Goal: Subscribe to service/newsletter

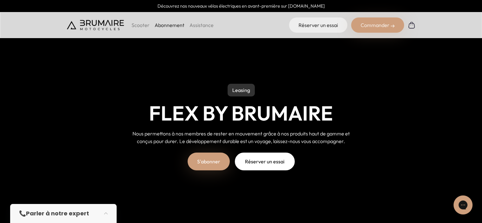
click at [171, 25] on link "Abonnement" at bounding box center [170, 25] width 30 height 6
click at [217, 163] on link "S'abonner" at bounding box center [209, 161] width 42 height 18
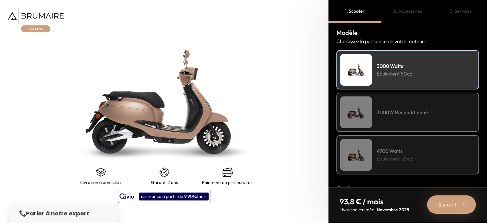
scroll to position [79, 0]
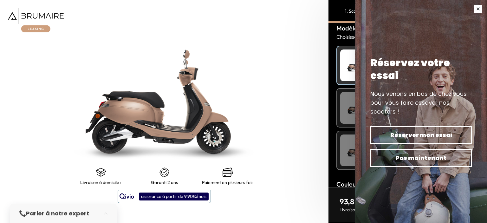
click at [479, 7] on button "button" at bounding box center [478, 9] width 18 height 18
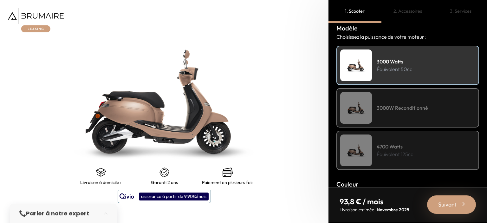
click at [409, 104] on h4 "3000W Reconditionné" at bounding box center [401, 108] width 51 height 8
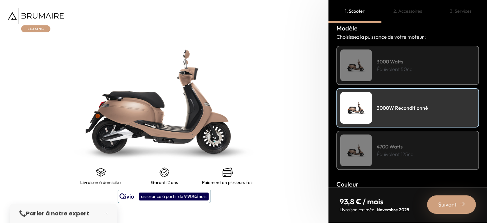
click at [402, 161] on div "4700 Watts Équivalent 125cc" at bounding box center [407, 150] width 143 height 39
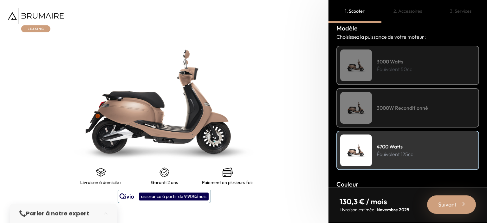
click at [407, 112] on div "3000W Reconditionné" at bounding box center [407, 107] width 143 height 39
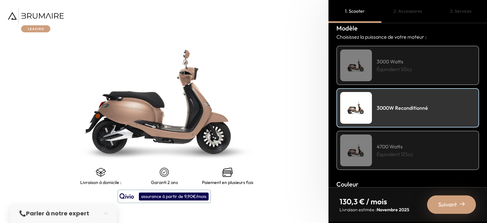
click at [402, 61] on h4 "3000 Watts" at bounding box center [393, 62] width 35 height 8
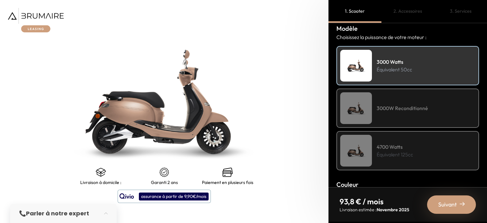
scroll to position [91, 0]
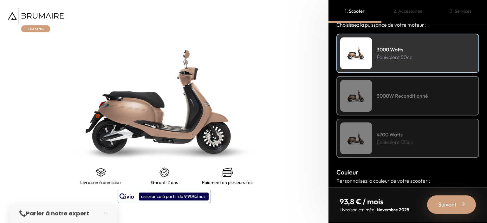
click at [413, 85] on div "3000W Reconditionné" at bounding box center [407, 95] width 143 height 39
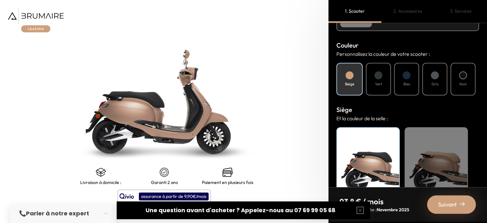
scroll to position [230, 0]
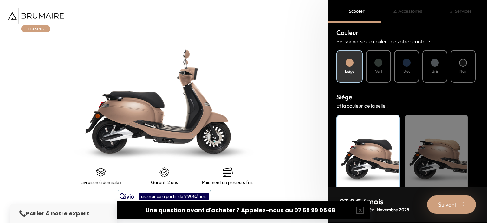
click at [459, 61] on div at bounding box center [463, 63] width 8 height 8
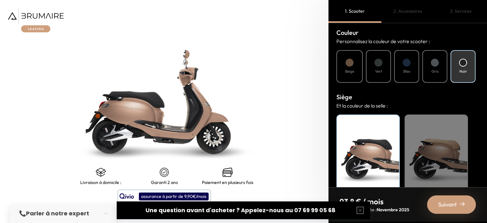
click at [361, 137] on div "Noir" at bounding box center [367, 153] width 63 height 79
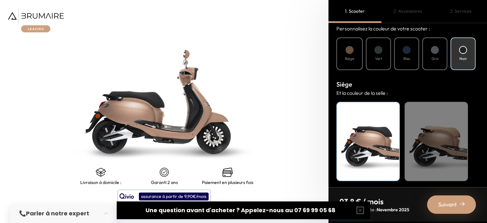
click at [459, 208] on div "Suivant" at bounding box center [451, 204] width 49 height 18
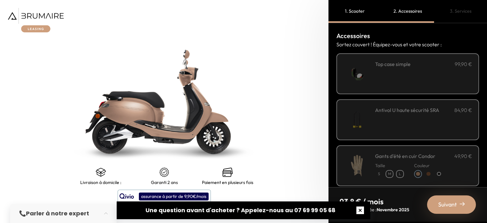
click at [359, 210] on button "button" at bounding box center [360, 210] width 20 height 20
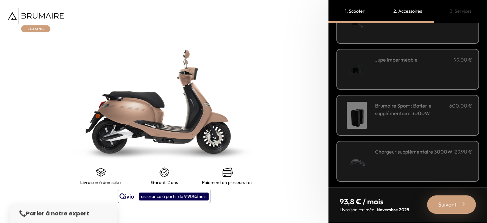
scroll to position [235, 0]
click at [441, 203] on span "Suivant" at bounding box center [447, 204] width 19 height 9
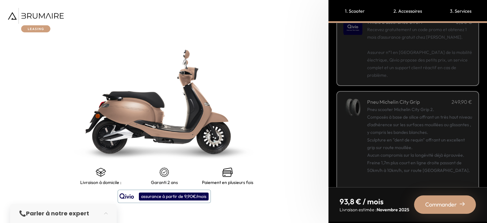
scroll to position [91, 0]
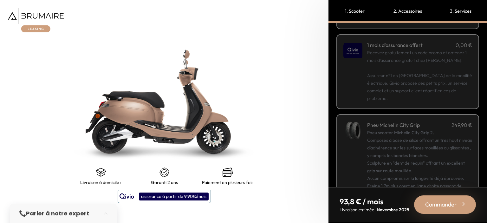
click at [438, 78] on p "Recevez gratuitement un code promo et obtenez 1 mois d'assurance gratuit chez […" at bounding box center [419, 75] width 105 height 53
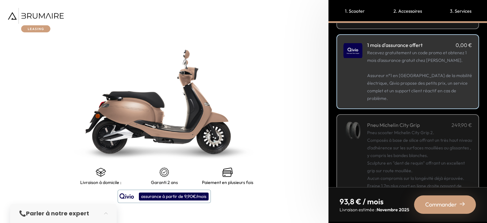
scroll to position [131, 0]
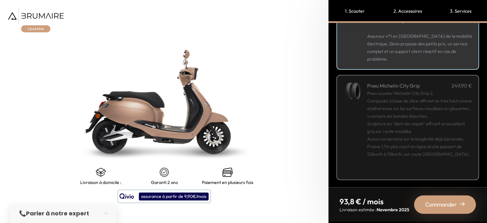
click at [454, 200] on span "Commander" at bounding box center [441, 204] width 32 height 9
